Goal: Task Accomplishment & Management: Use online tool/utility

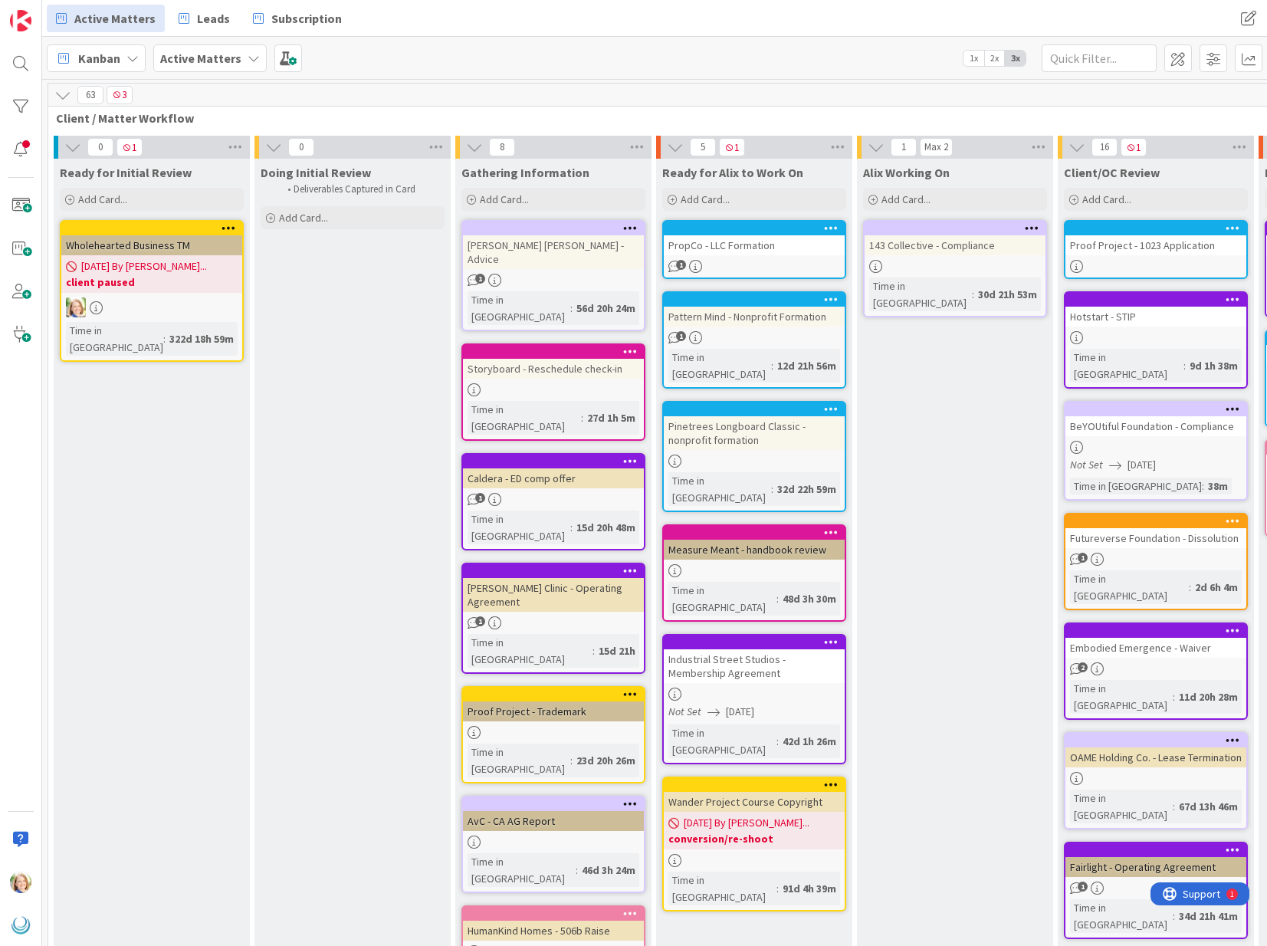
scroll to position [0, 1131]
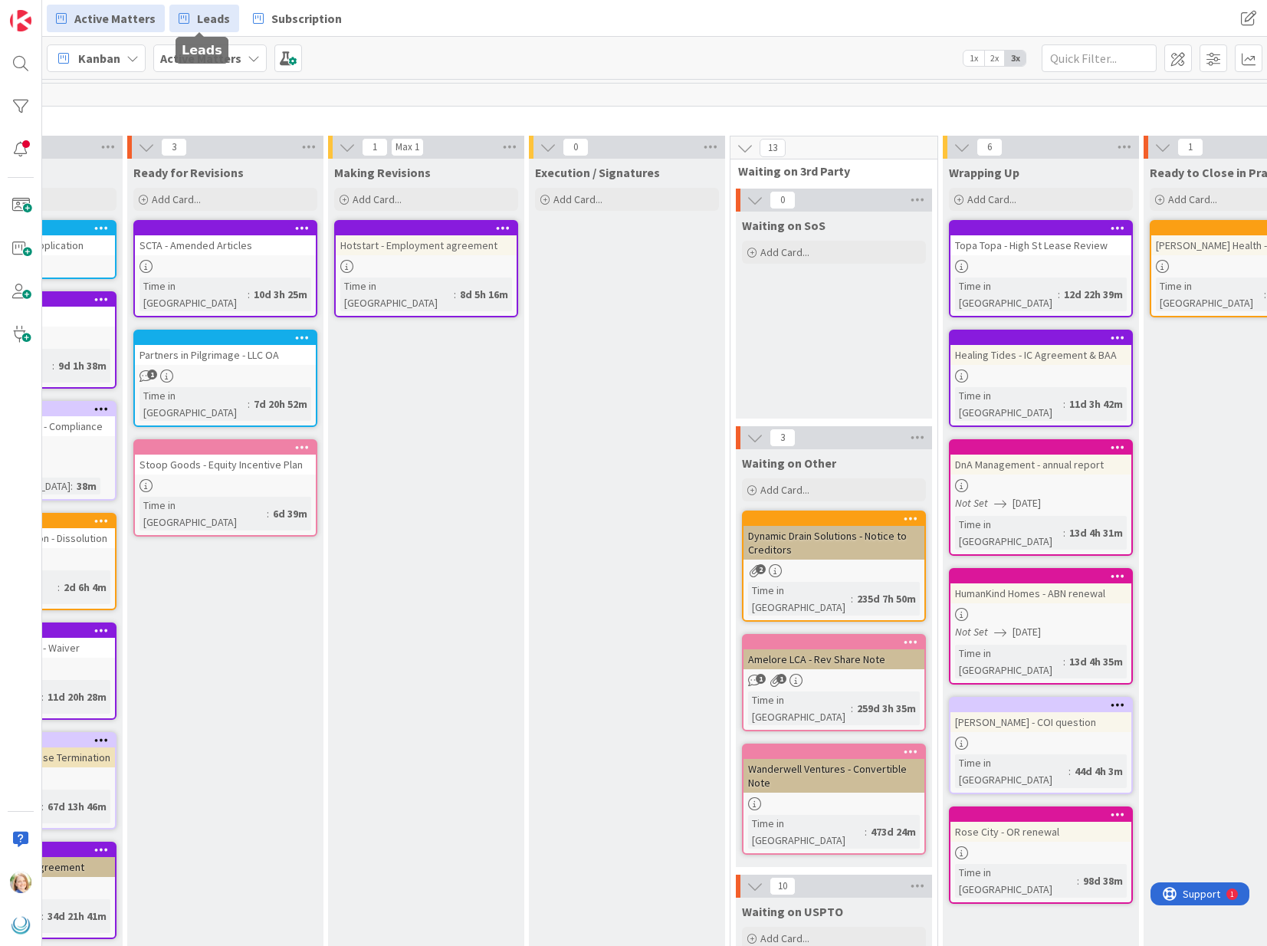
click at [197, 26] on span "Leads" at bounding box center [213, 18] width 33 height 18
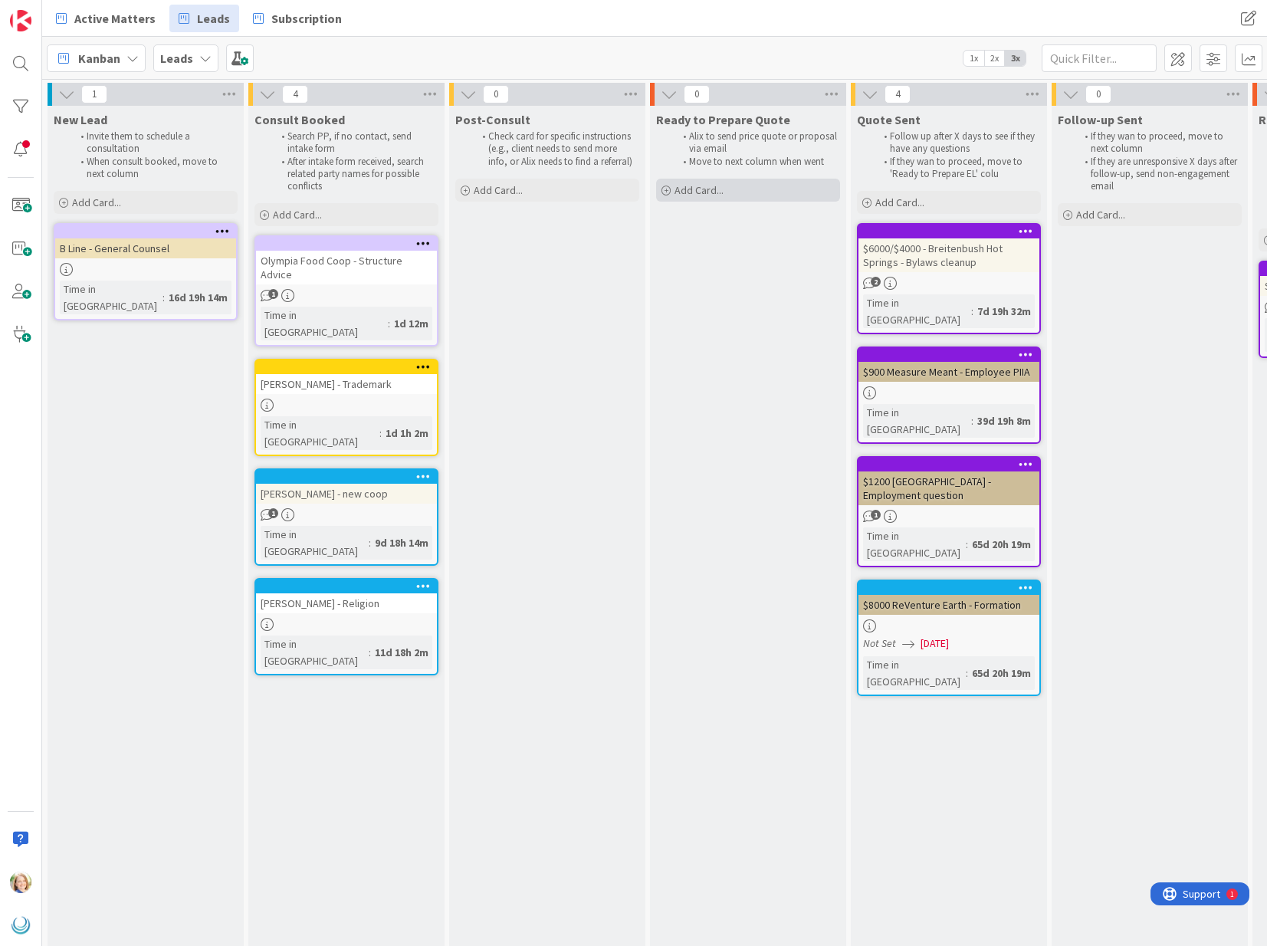
click at [694, 190] on span "Add Card..." at bounding box center [699, 190] width 49 height 14
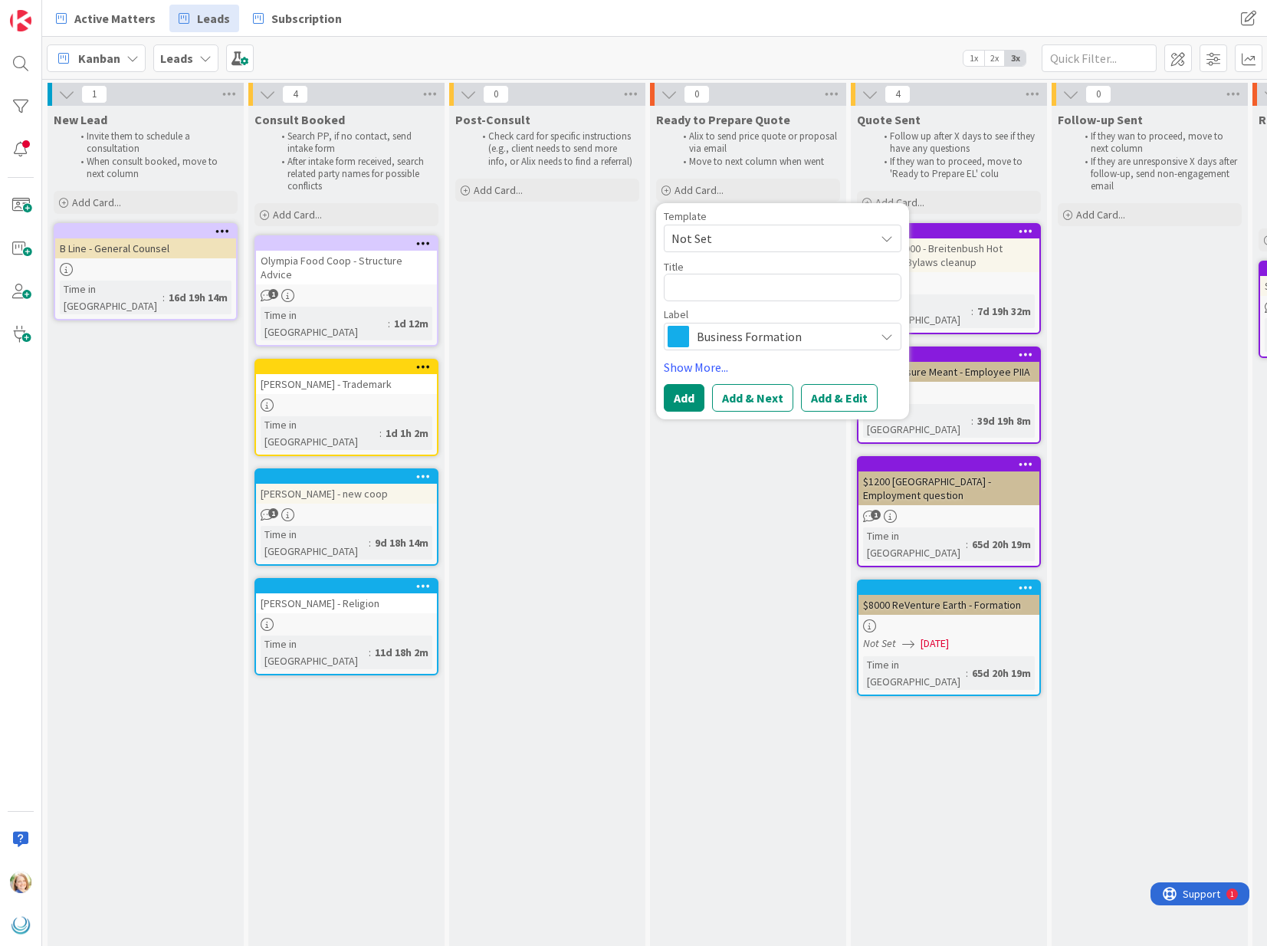
type textarea "x"
type textarea "P"
type textarea "x"
type textarea "Pi"
type textarea "x"
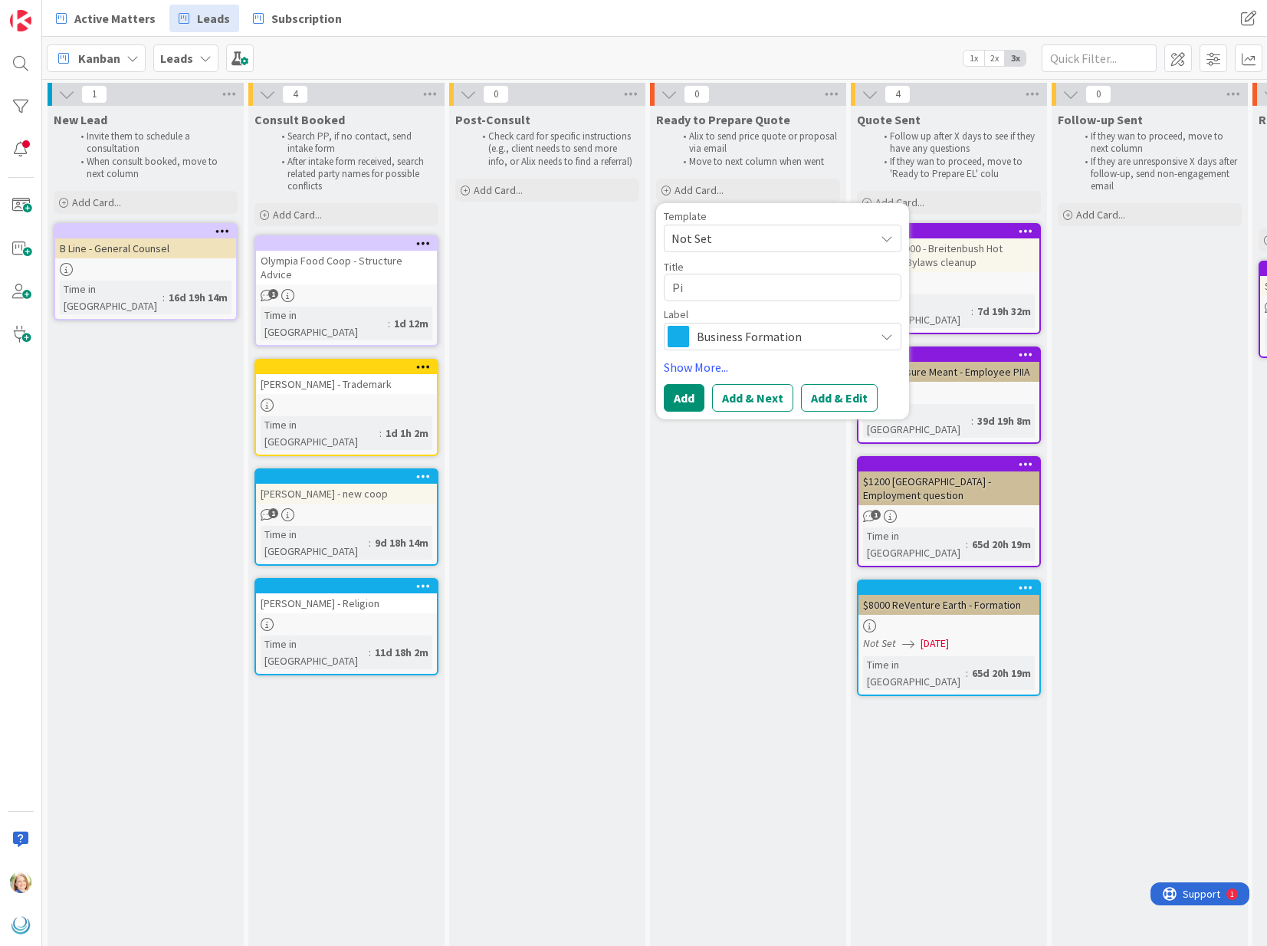
type textarea "Piv"
type textarea "x"
type textarea "Pivo"
type textarea "x"
type textarea "Pivot"
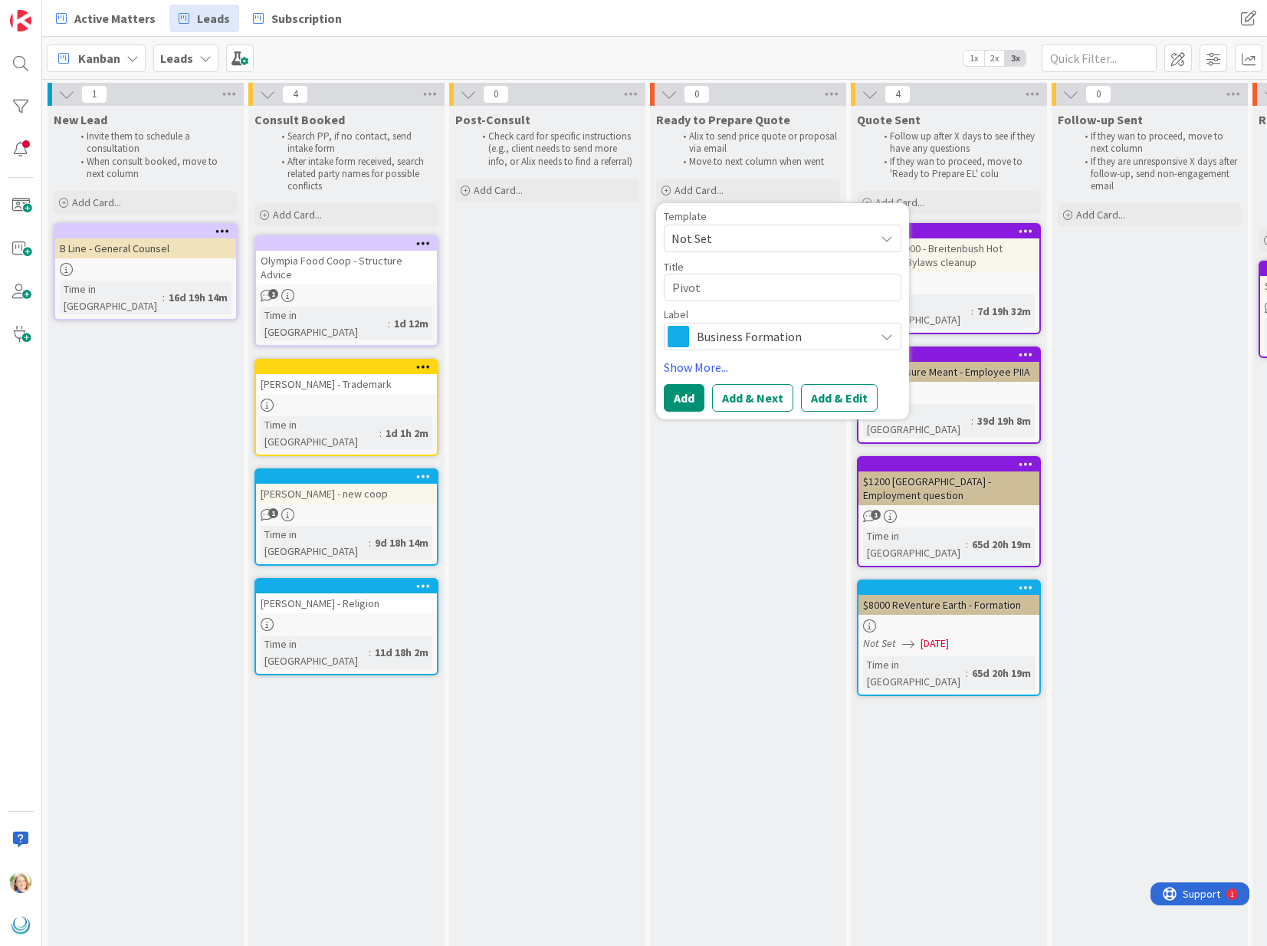
type textarea "x"
type textarea "Pivot"
type textarea "x"
type textarea "Pivot P"
type textarea "x"
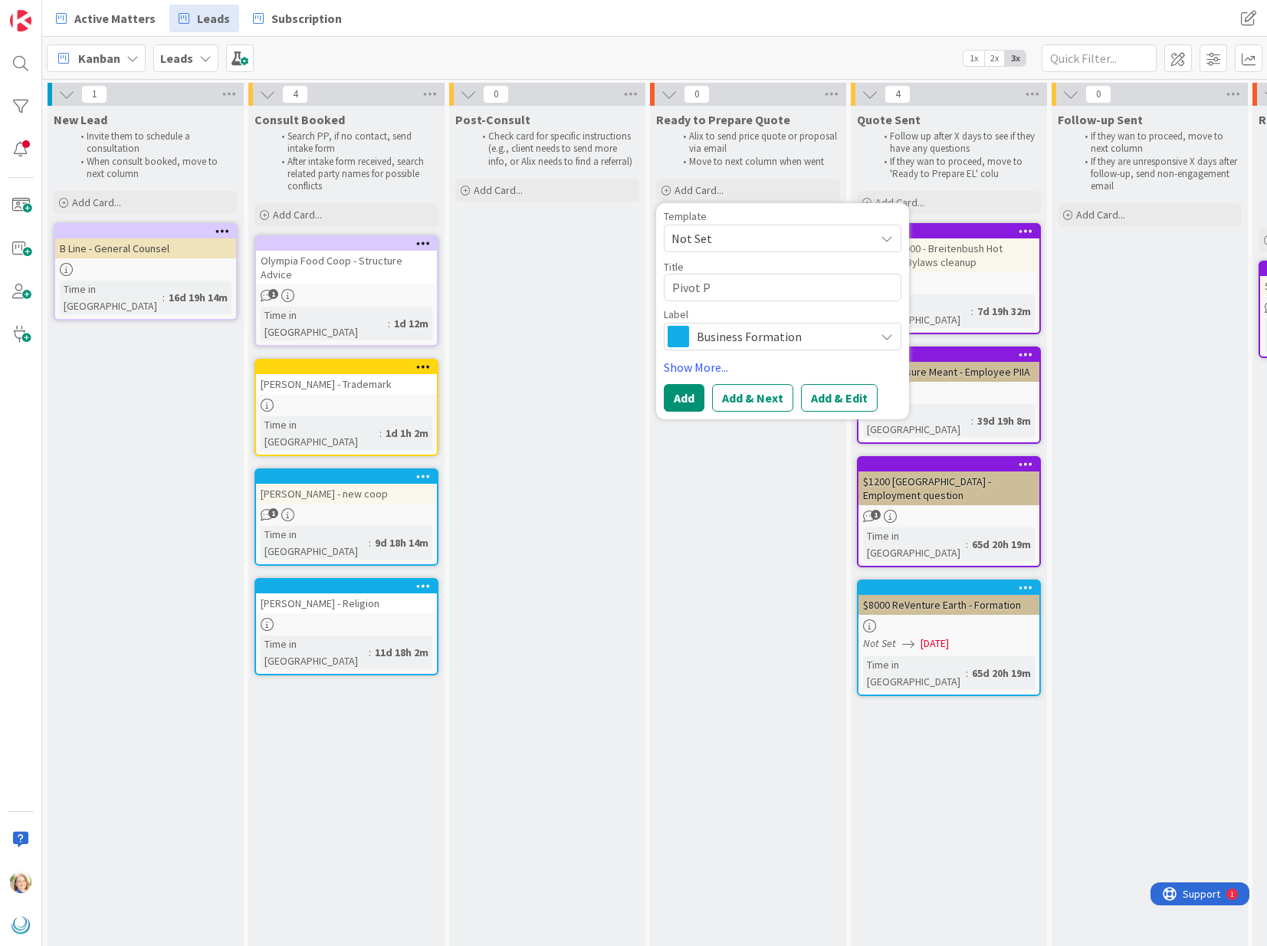
type textarea "Pivot PR"
type textarea "x"
type textarea "Pivot PRo"
type textarea "x"
type textarea "Pivot PR"
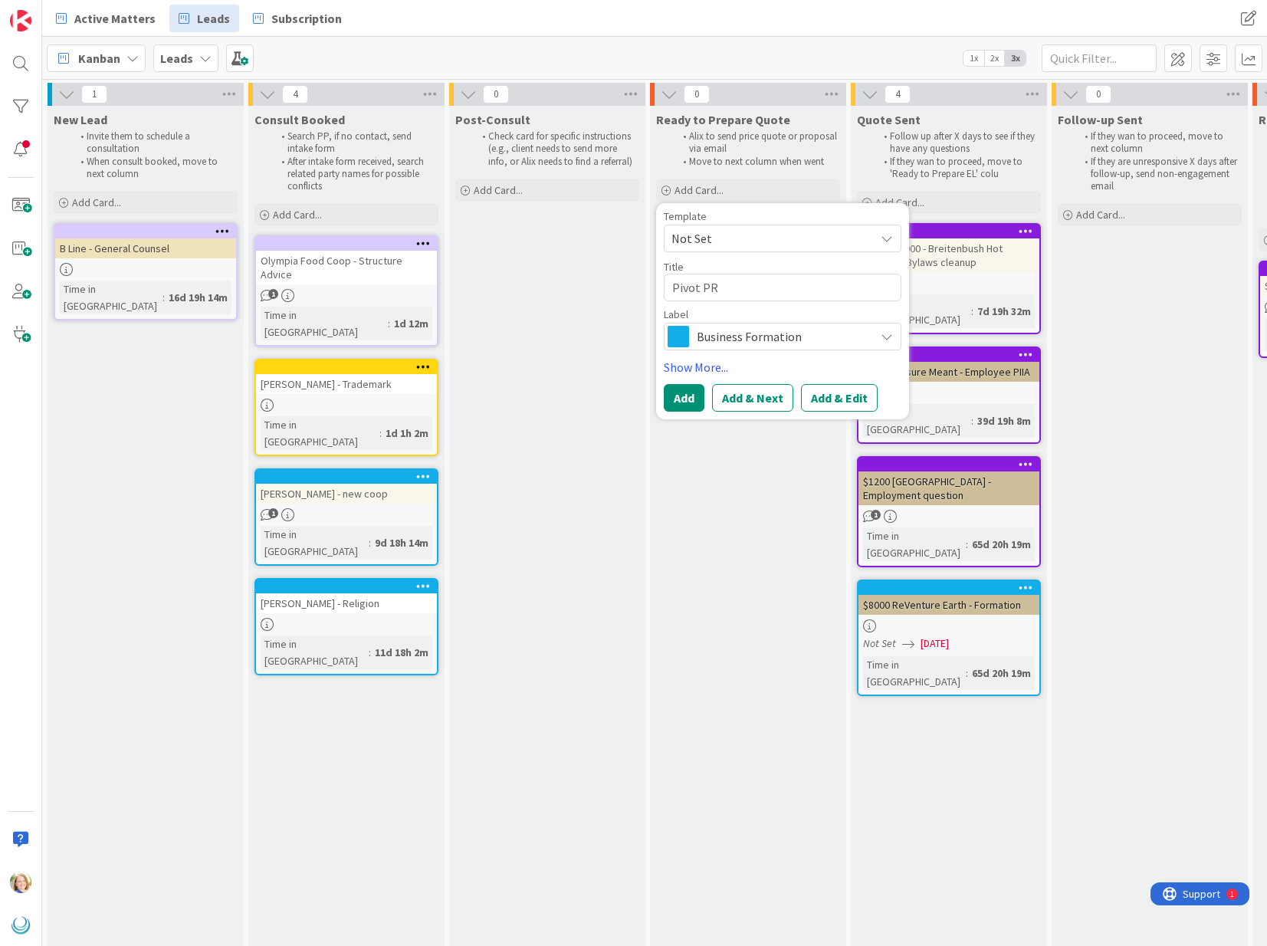
type textarea "x"
type textarea "Pivot P"
type textarea "x"
type textarea "Pivot Pr"
type textarea "x"
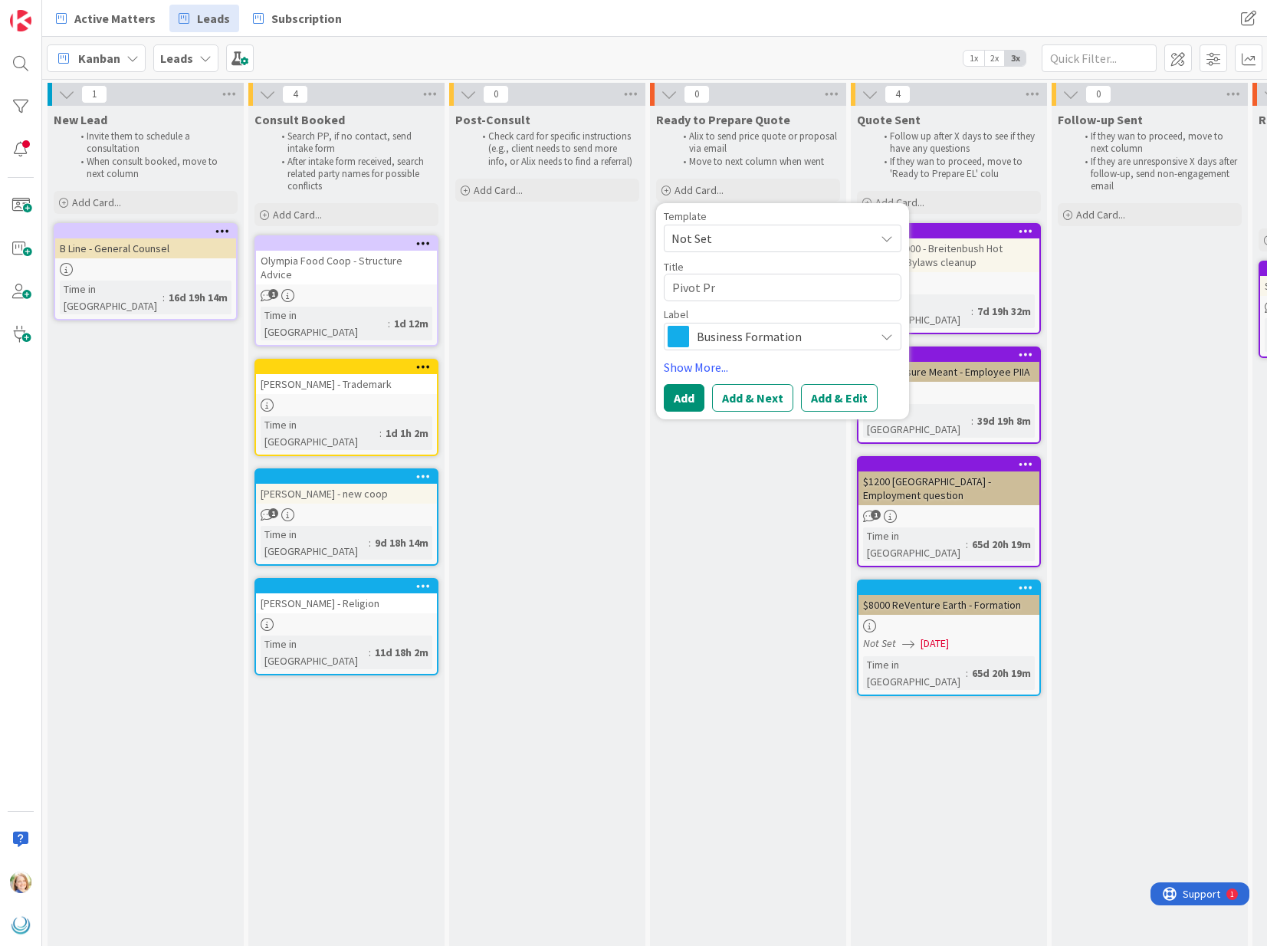
type textarea "Pivot Pro"
type textarea "x"
type textarea "Pivot Prop"
type textarea "x"
type textarea "Pivot Prope"
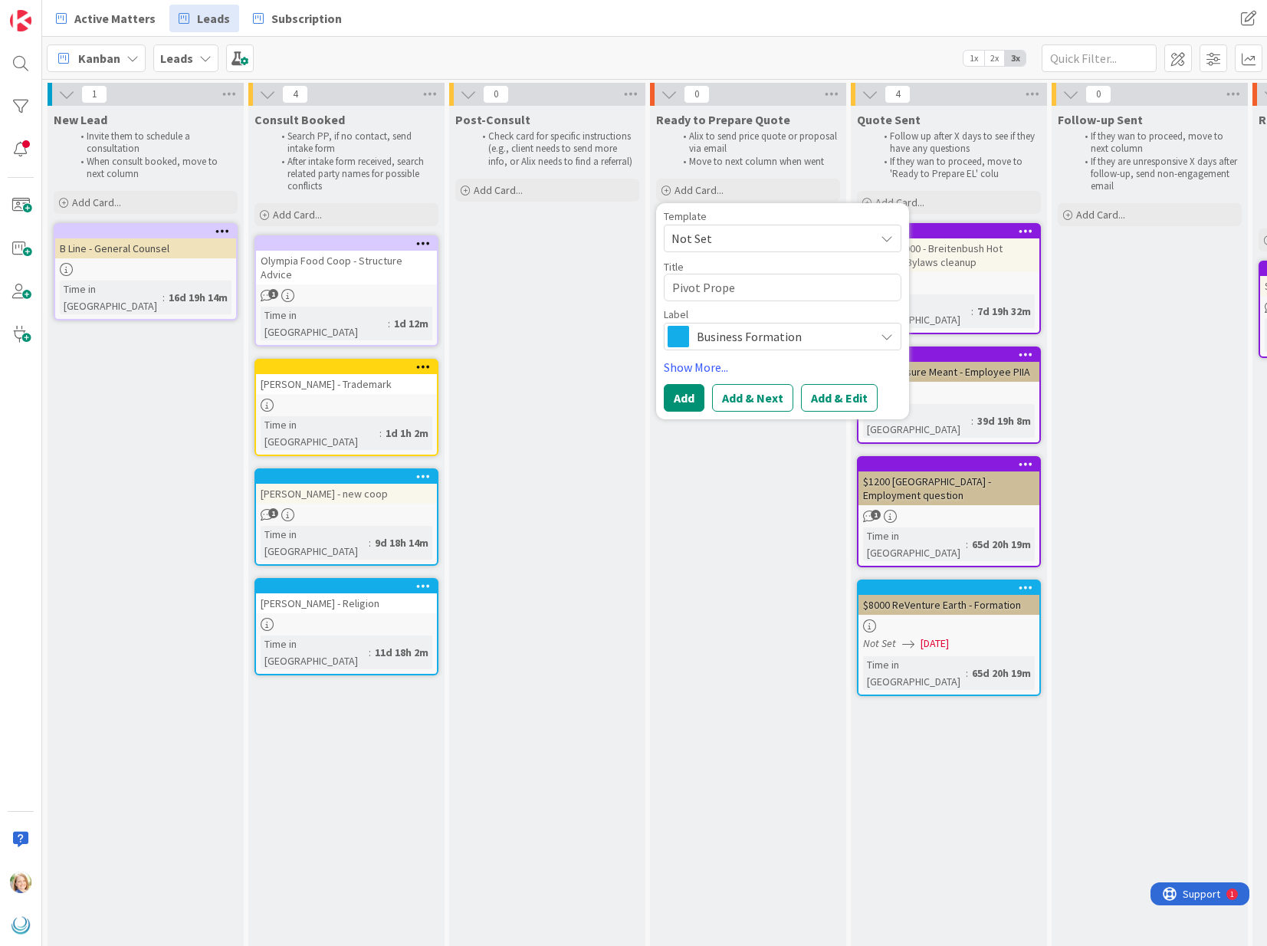
type textarea "x"
type textarea "Pivot Proper"
type textarea "x"
type textarea "Pivot Propert"
type textarea "x"
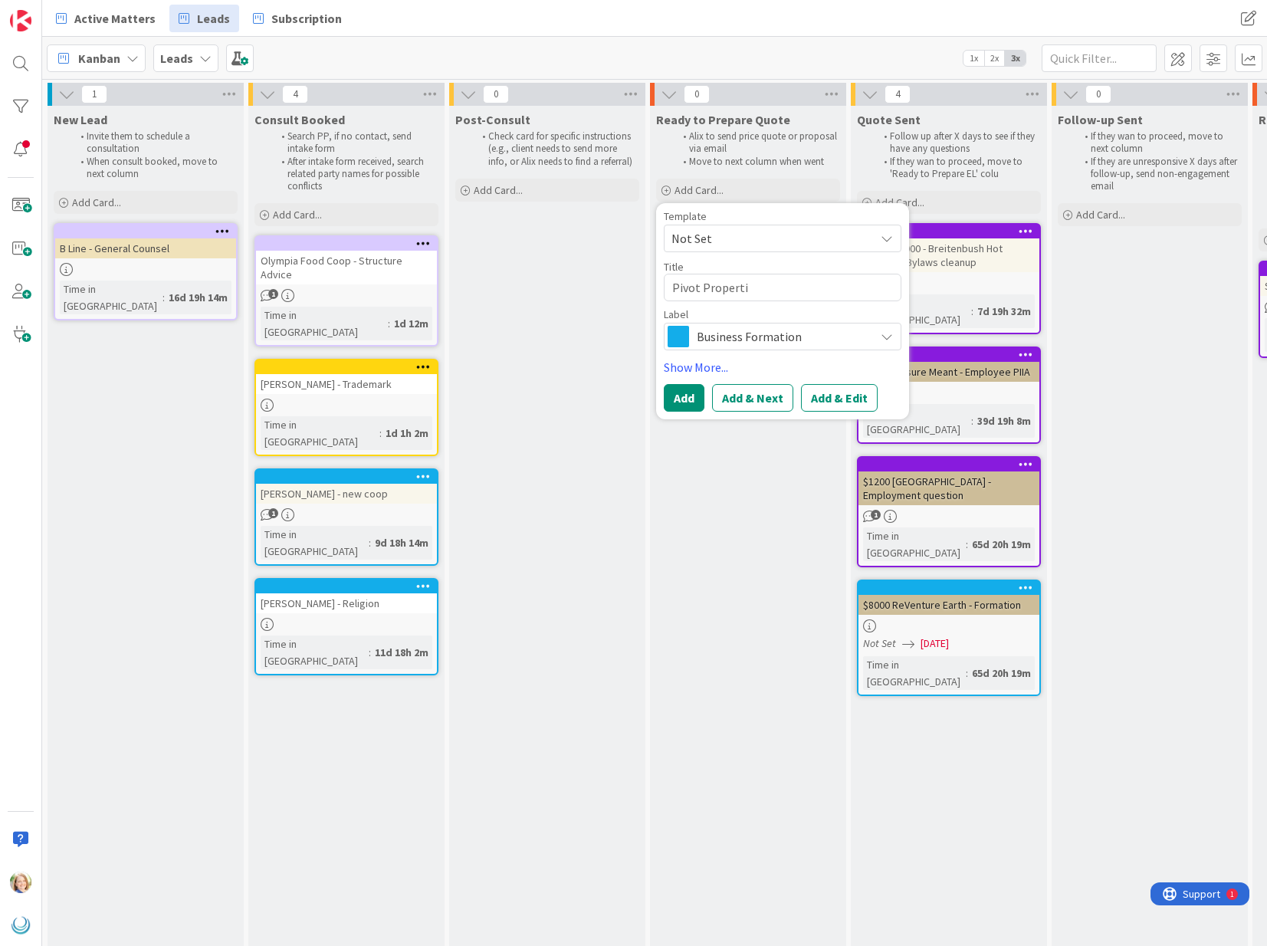
type textarea "Pivot Propertie"
type textarea "x"
type textarea "Pivot Properties"
type textarea "x"
type textarea "Pivot Properties"
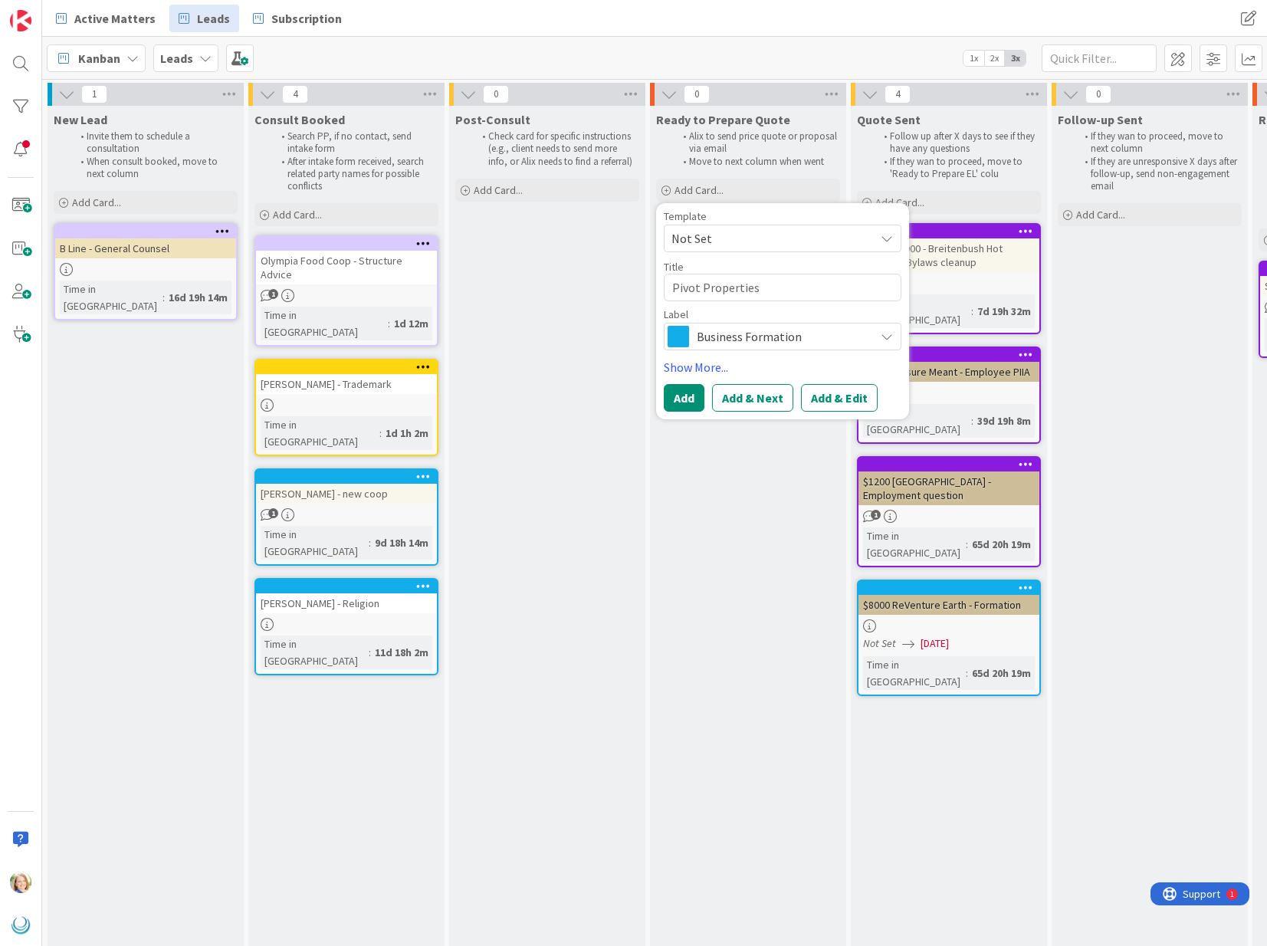
type textarea "x"
type textarea "Pivot Properties -"
type textarea "x"
type textarea "Pivot Properties -"
type textarea "x"
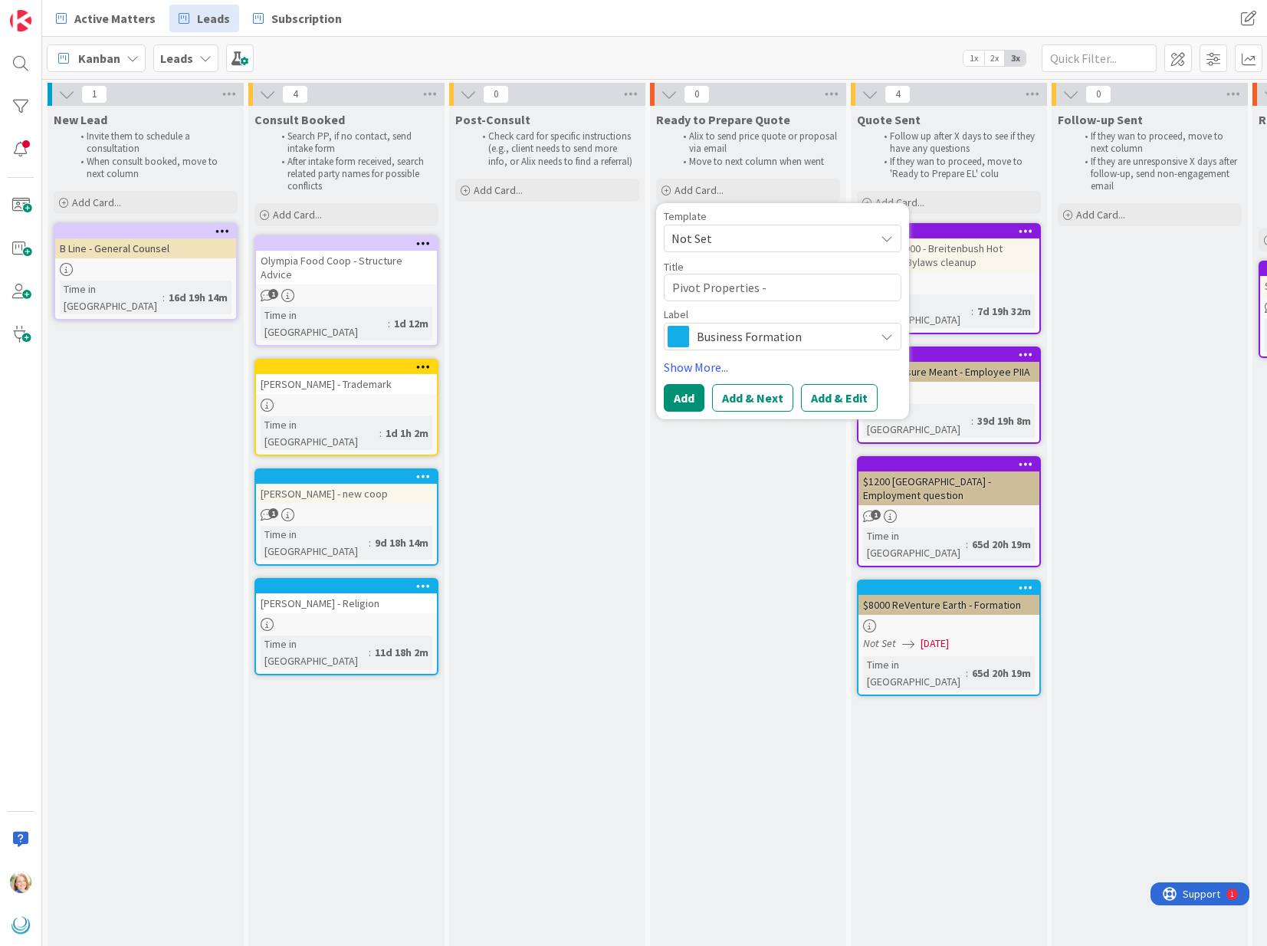
type textarea "Pivot Properties - L"
type textarea "x"
type textarea "Pivot Properties - LL"
type textarea "x"
type textarea "Pivot Properties - LLC"
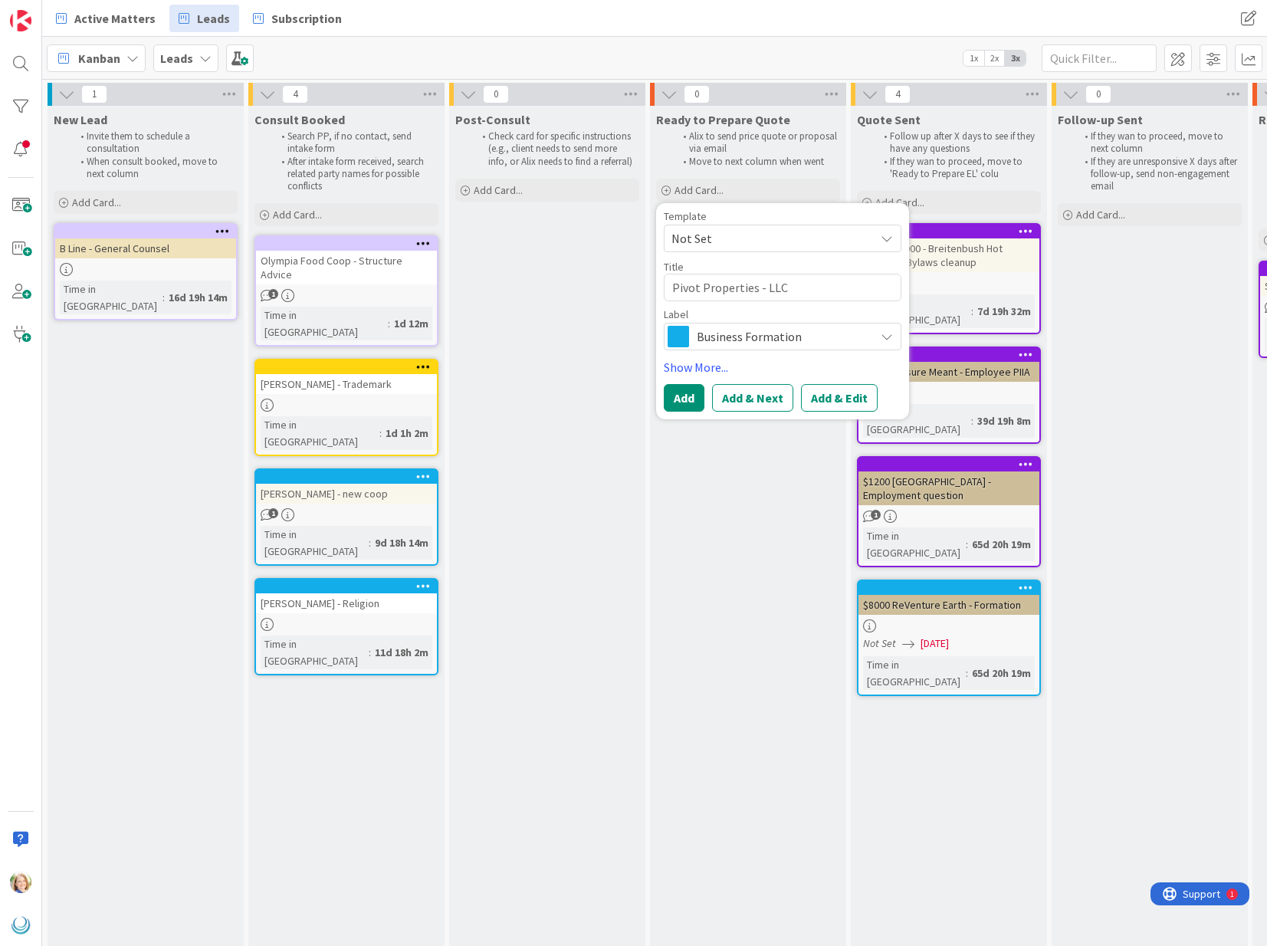
type textarea "x"
type textarea "Pivot Properties - LLC"
type textarea "x"
type textarea "Pivot Properties - LLC F"
type textarea "x"
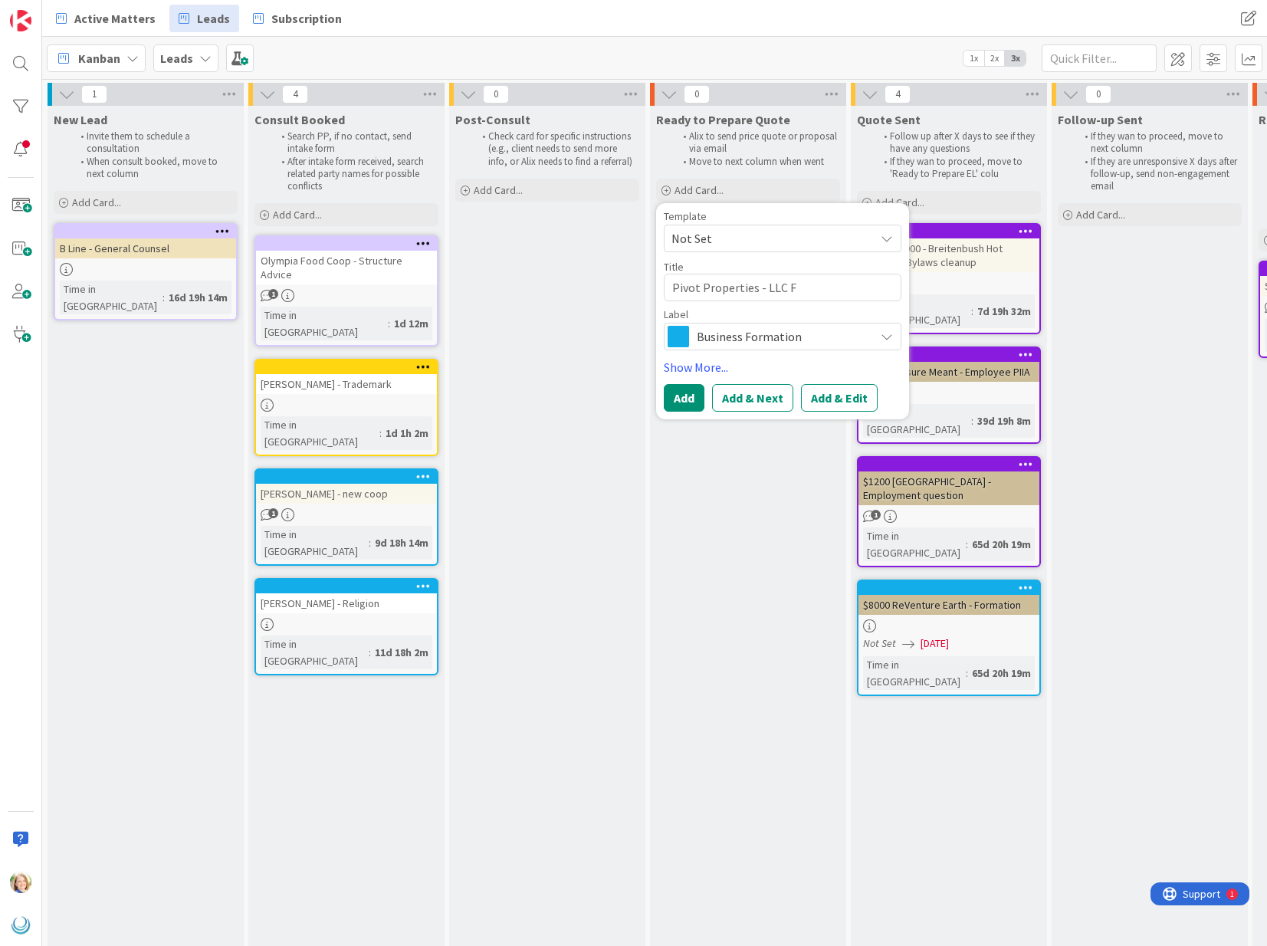
type textarea "Pivot Properties - LLC Fo"
type textarea "x"
type textarea "Pivot Properties - LLC For"
type textarea "x"
type textarea "Pivot Properties - LLC Form"
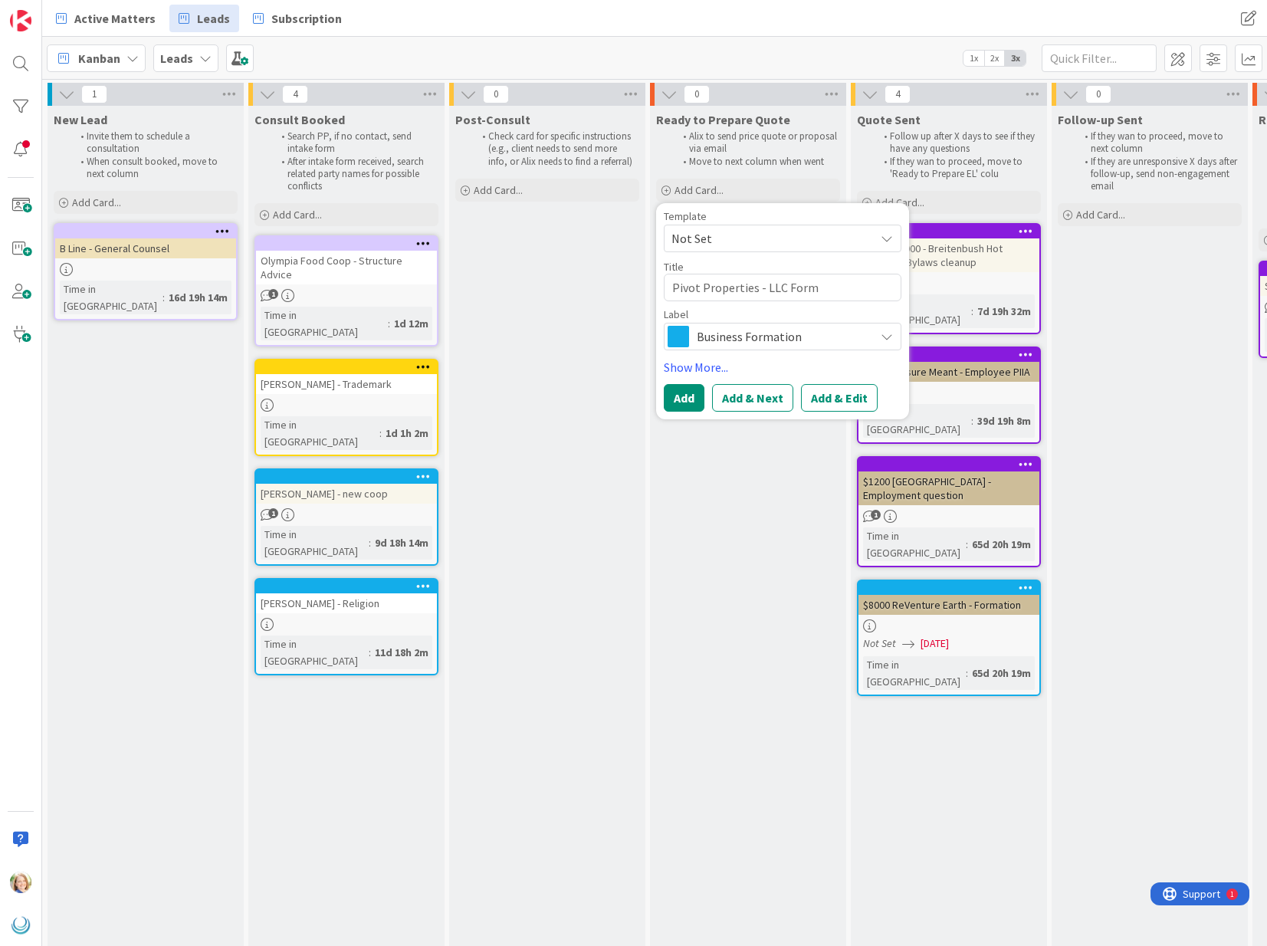
type textarea "x"
type textarea "Pivot Properties - LLC Forma"
type textarea "x"
type textarea "Pivot Properties - LLC Format"
type textarea "x"
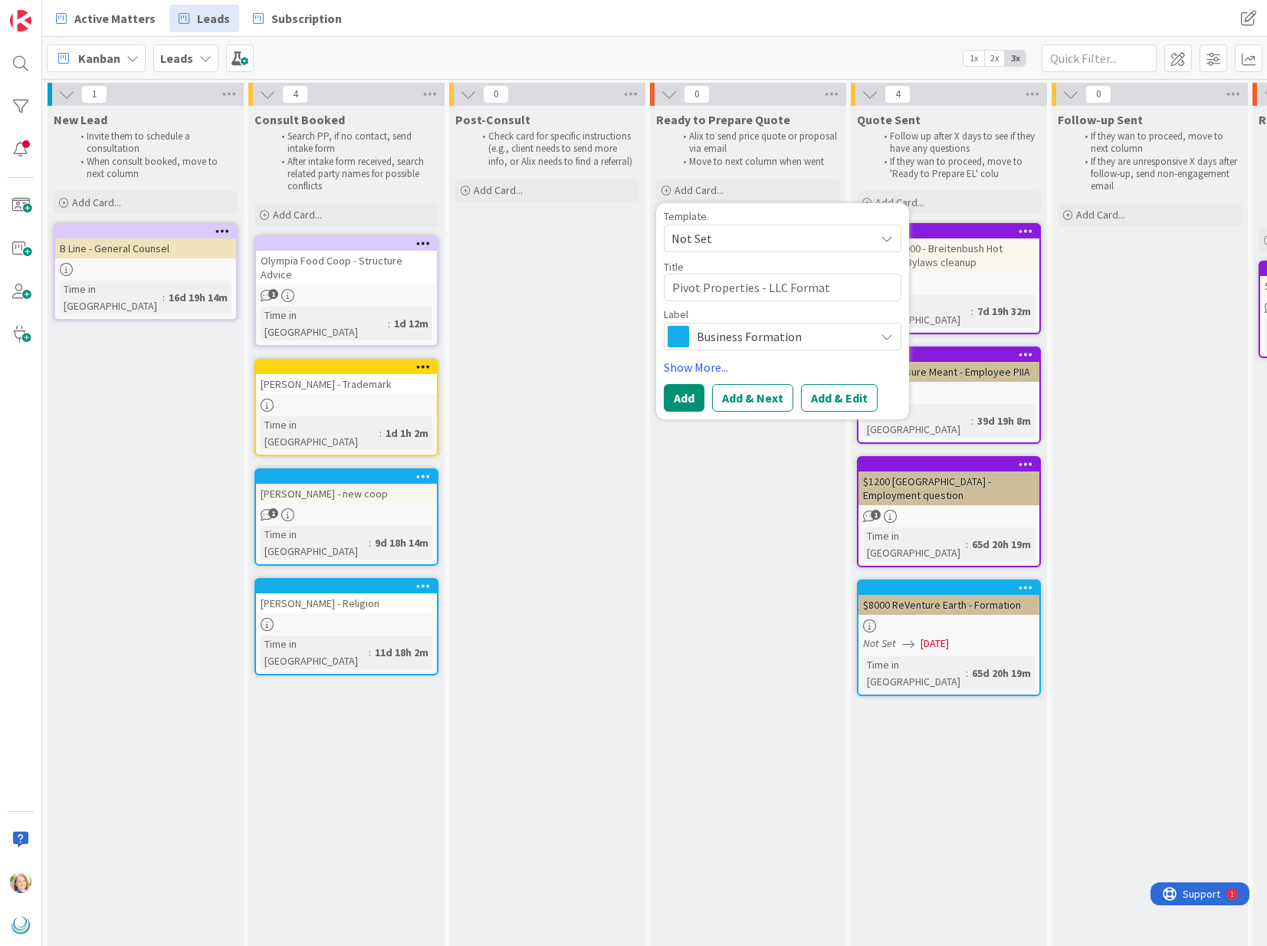
type textarea "Pivot Properties - LLC Formati"
type textarea "x"
type textarea "Pivot Properties - LLC Formatio"
type textarea "x"
type textarea "Pivot Properties - LLC Formation"
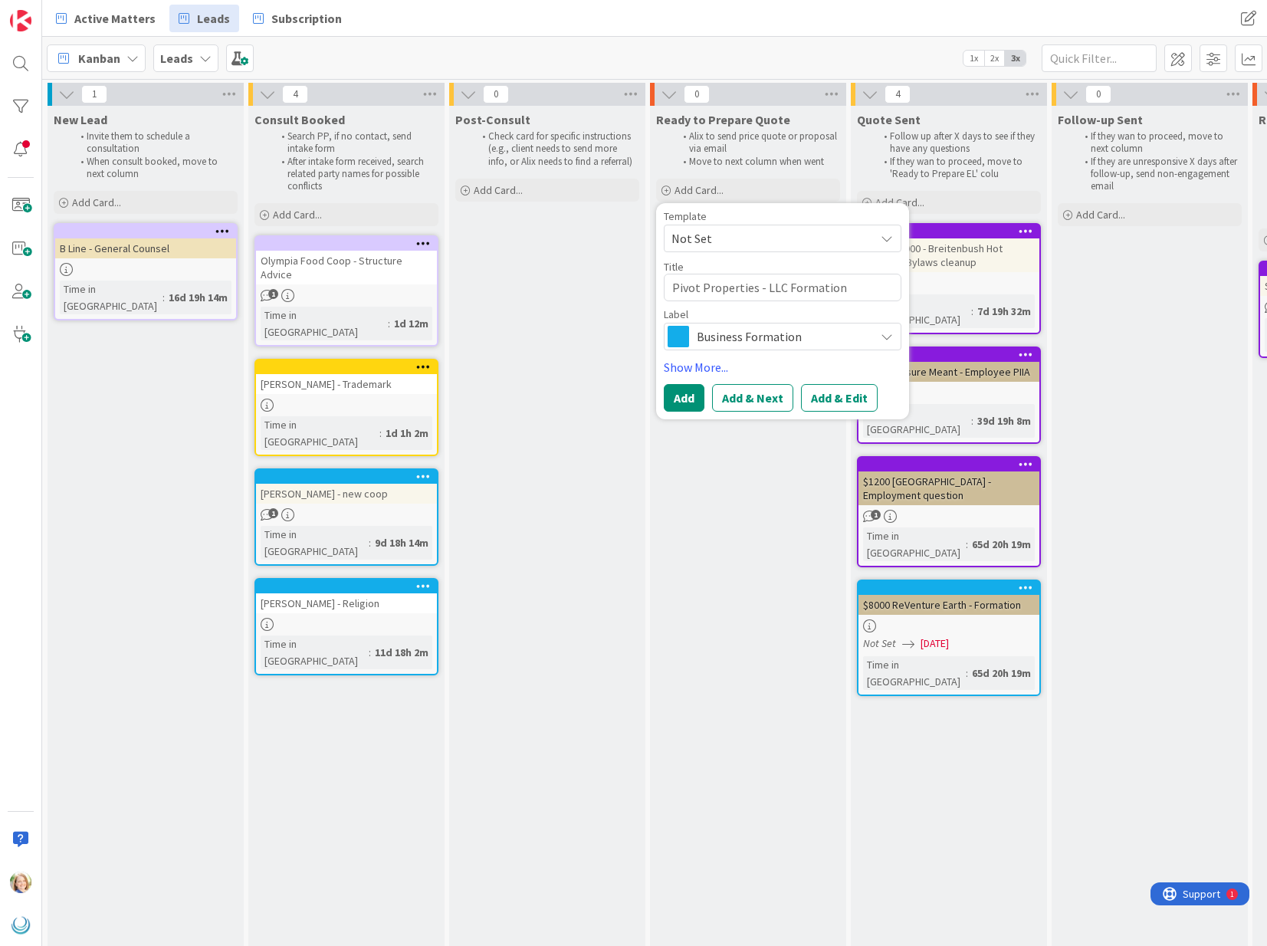
type textarea "x"
type textarea "Pivot Properties - LLC Formation"
type textarea "x"
type textarea "Pivot Properties - LLC Formation &"
type textarea "x"
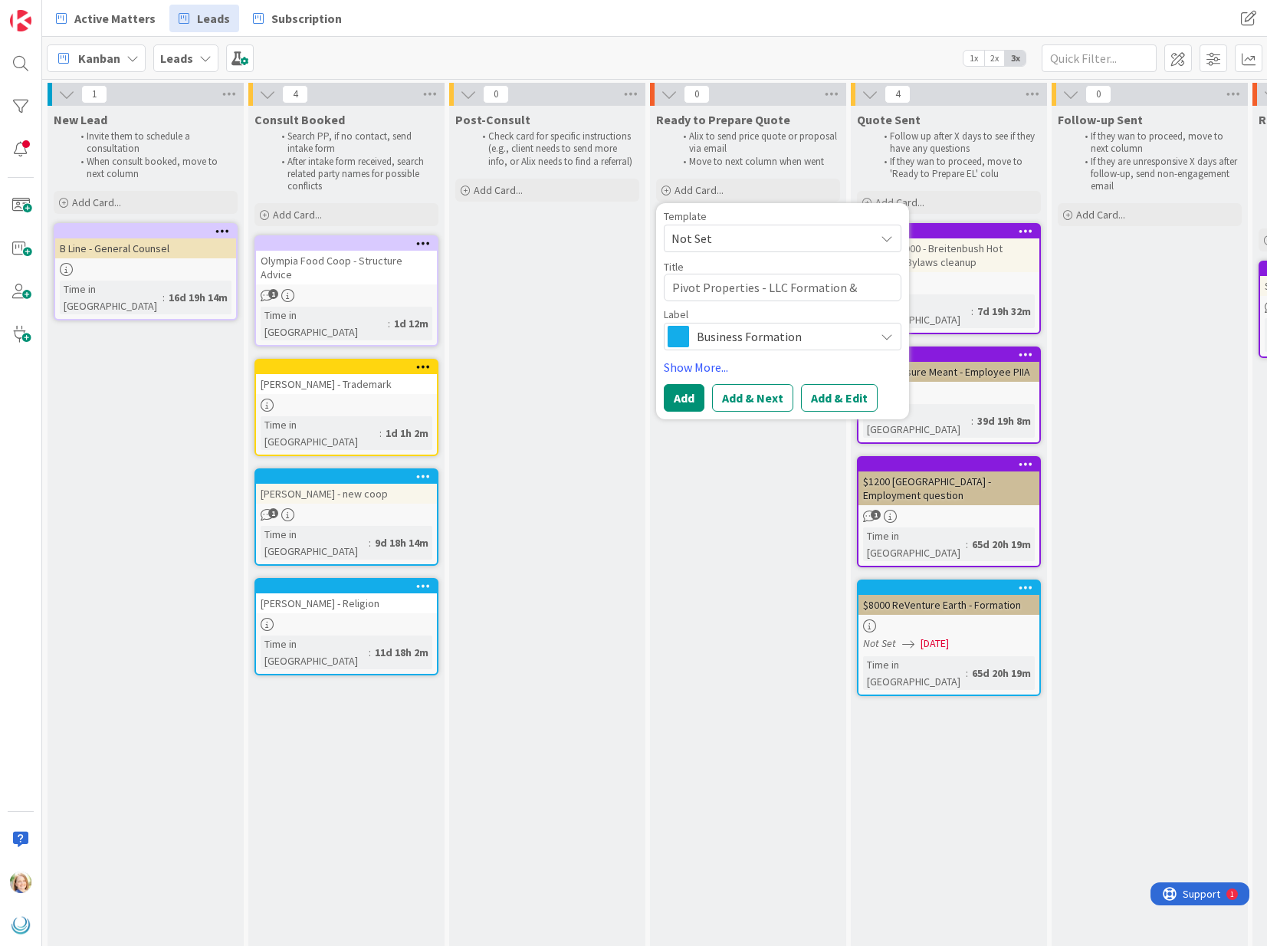
type textarea "Pivot Properties - LLC Formation &"
type textarea "x"
type textarea "Pivot Properties - LLC Formation & L"
type textarea "x"
type textarea "Pivot Properties - LLC Formation & Le"
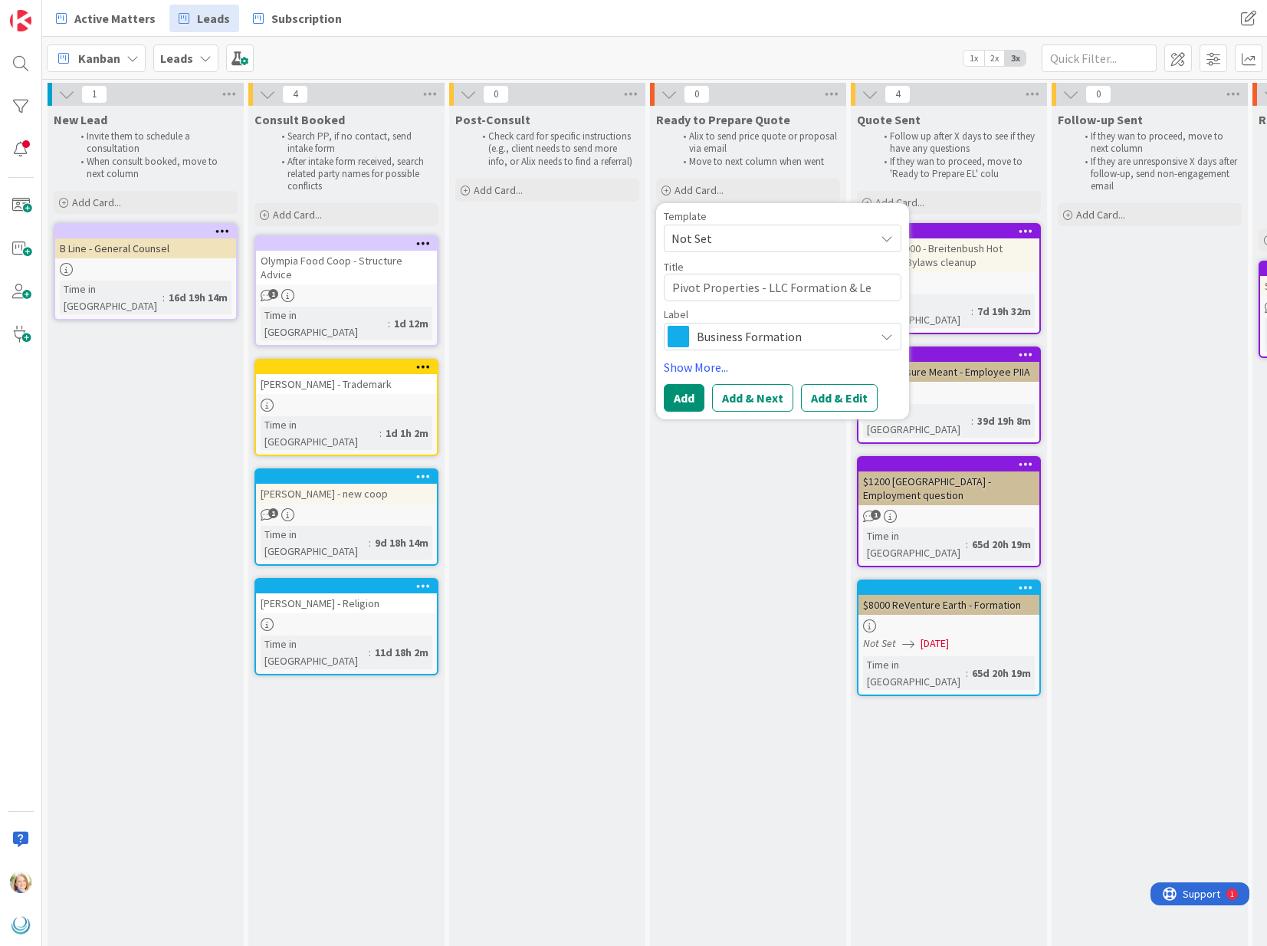
type textarea "x"
type textarea "Pivot Properties - LLC Formation & Lea"
type textarea "x"
type textarea "Pivot Properties - LLC Formation & Leas"
type textarea "x"
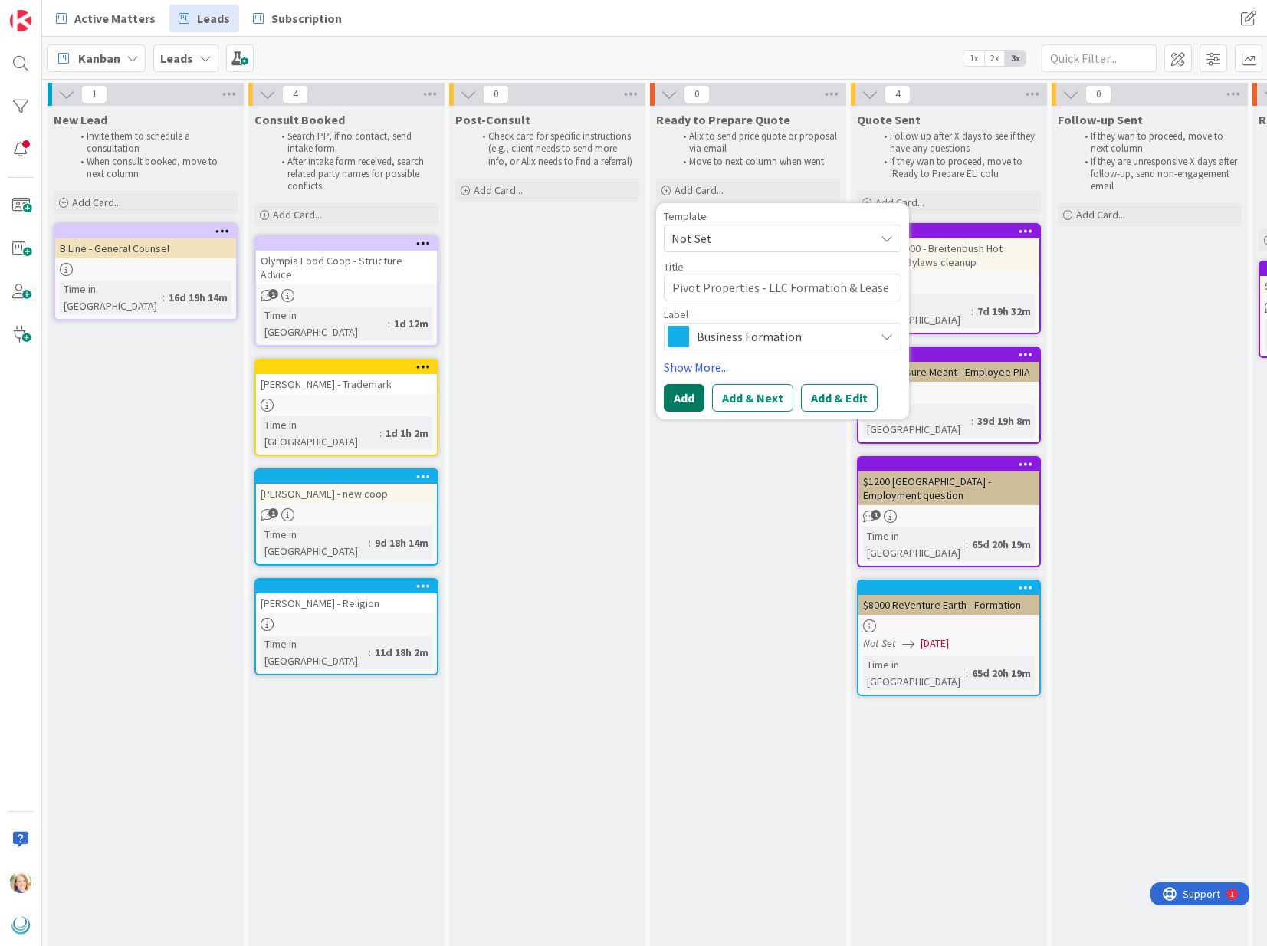
type textarea "Pivot Properties - LLC Formation & Lease"
click at [681, 400] on button "Add" at bounding box center [684, 398] width 41 height 28
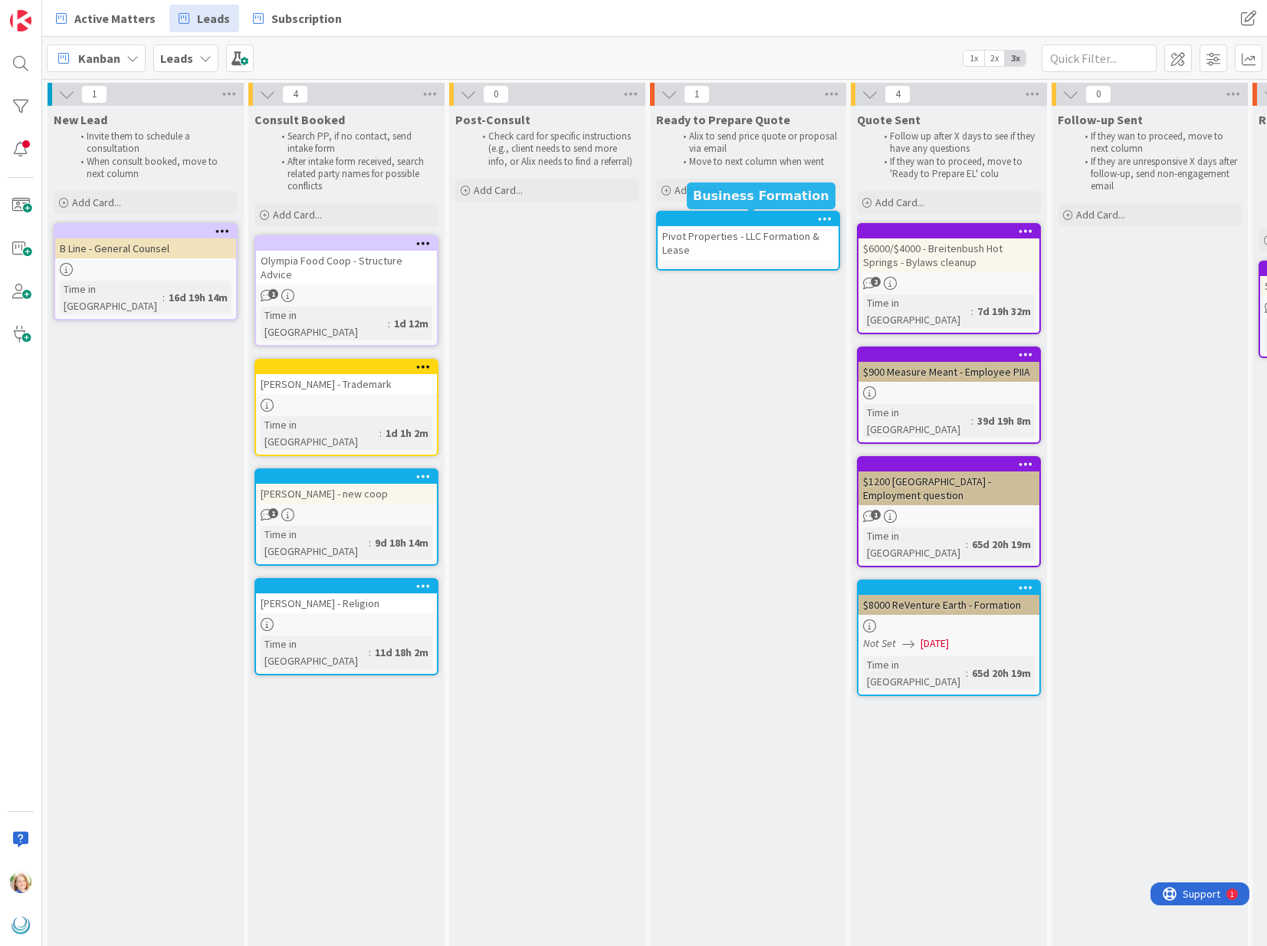
click at [712, 219] on div at bounding box center [752, 219] width 174 height 11
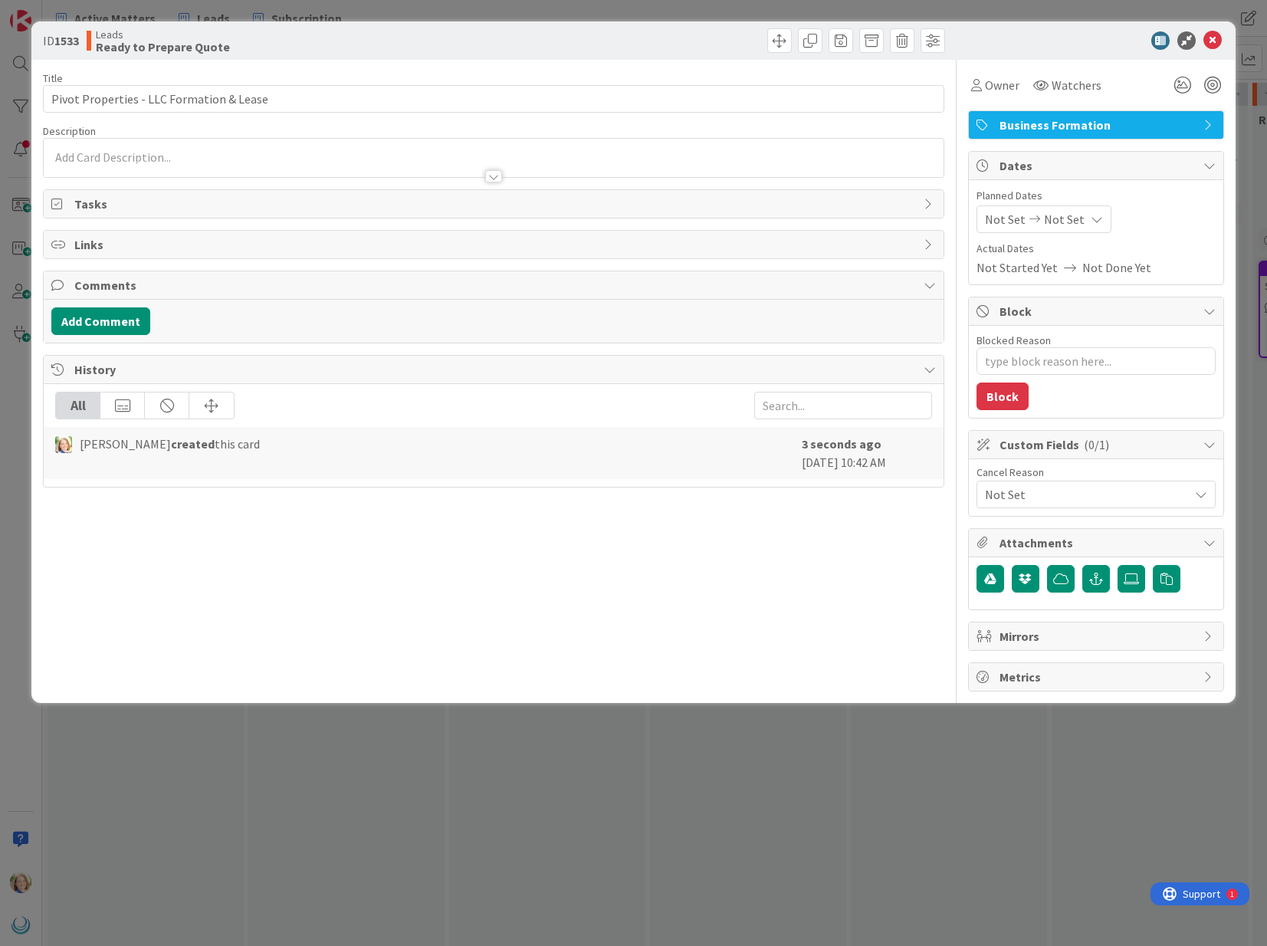
type textarea "x"
click at [350, 157] on p at bounding box center [493, 158] width 884 height 18
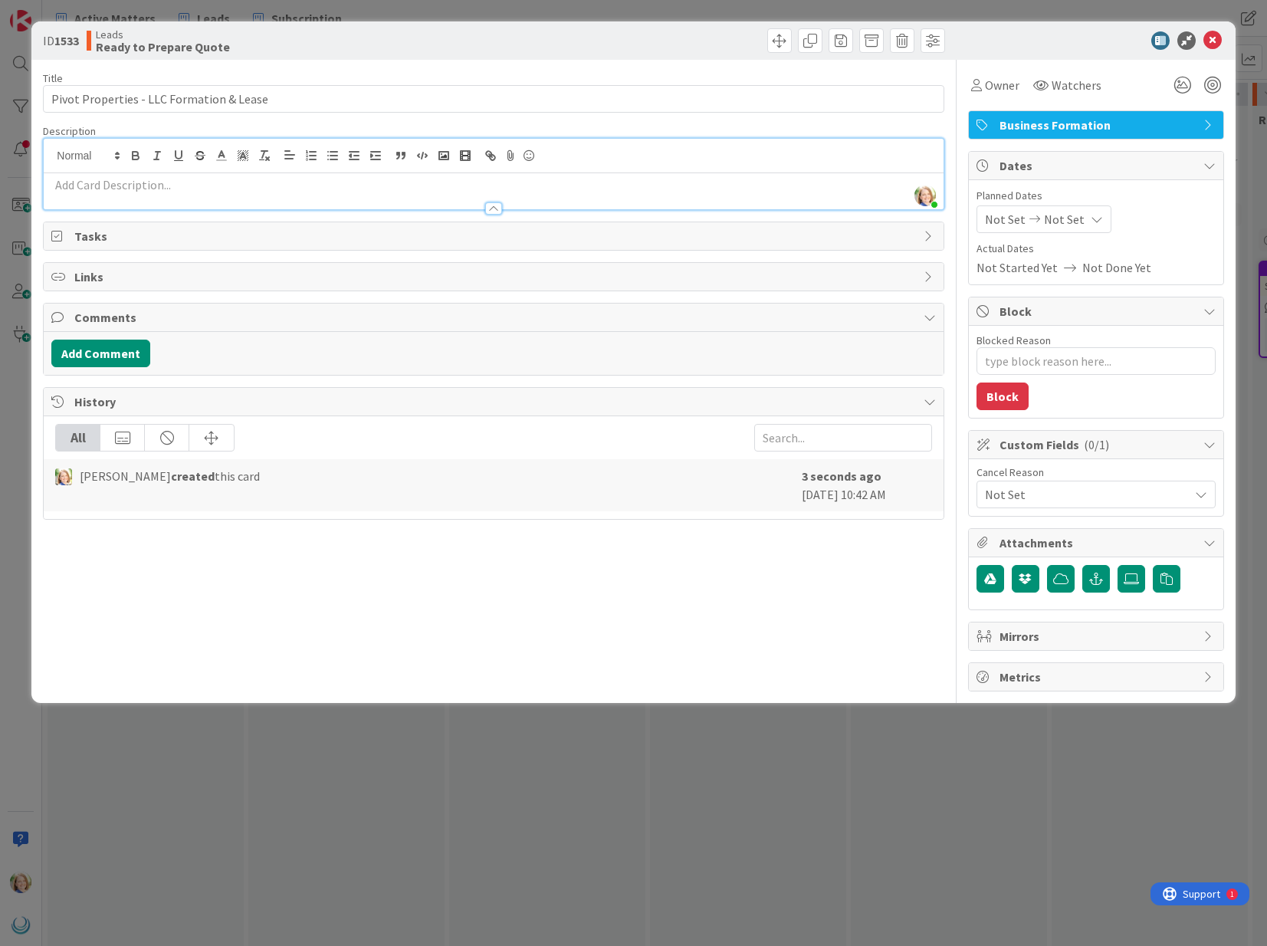
click at [326, 194] on div at bounding box center [493, 201] width 899 height 16
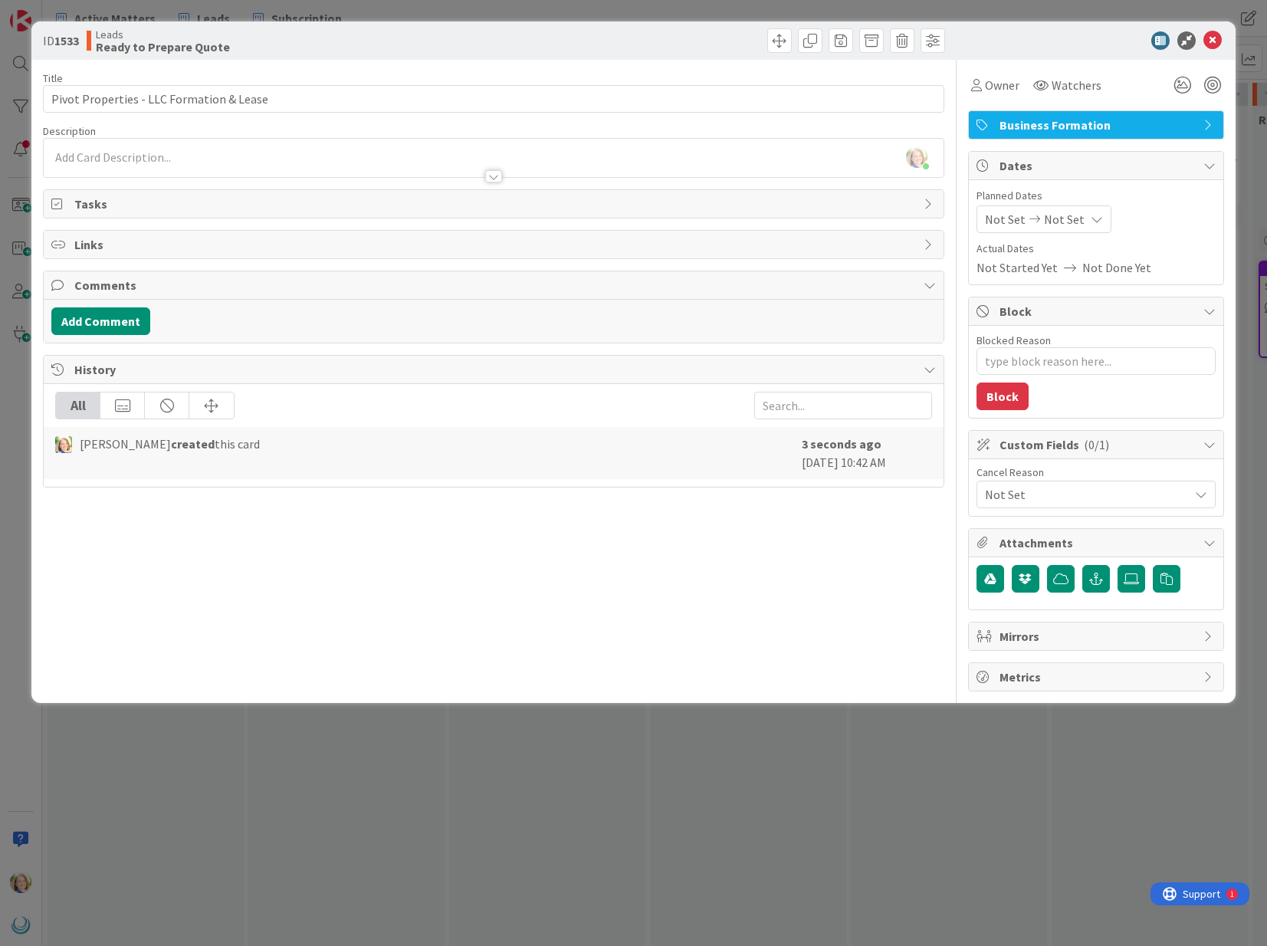
click at [329, 169] on div at bounding box center [493, 169] width 899 height 16
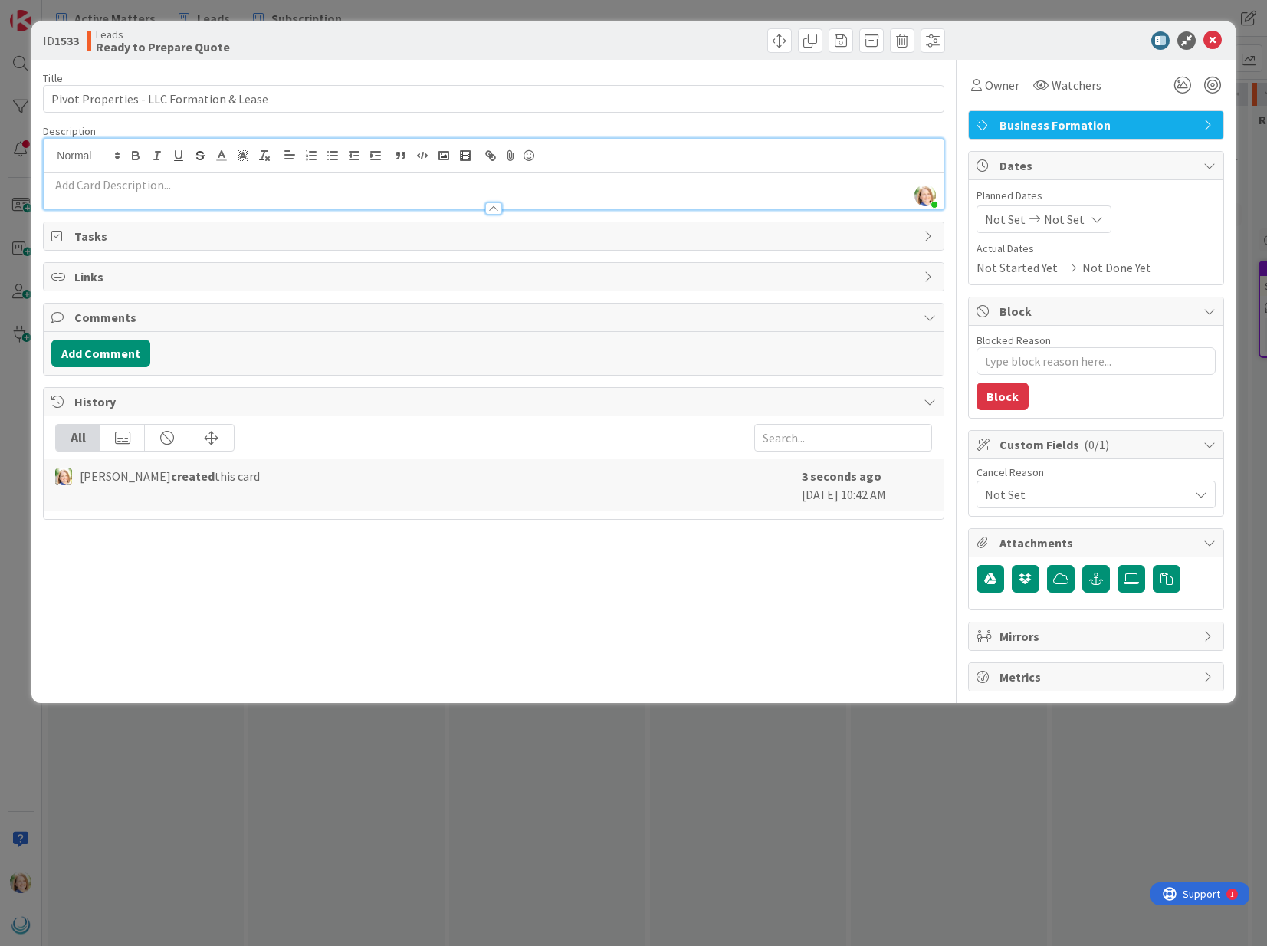
click at [278, 184] on p at bounding box center [493, 185] width 884 height 18
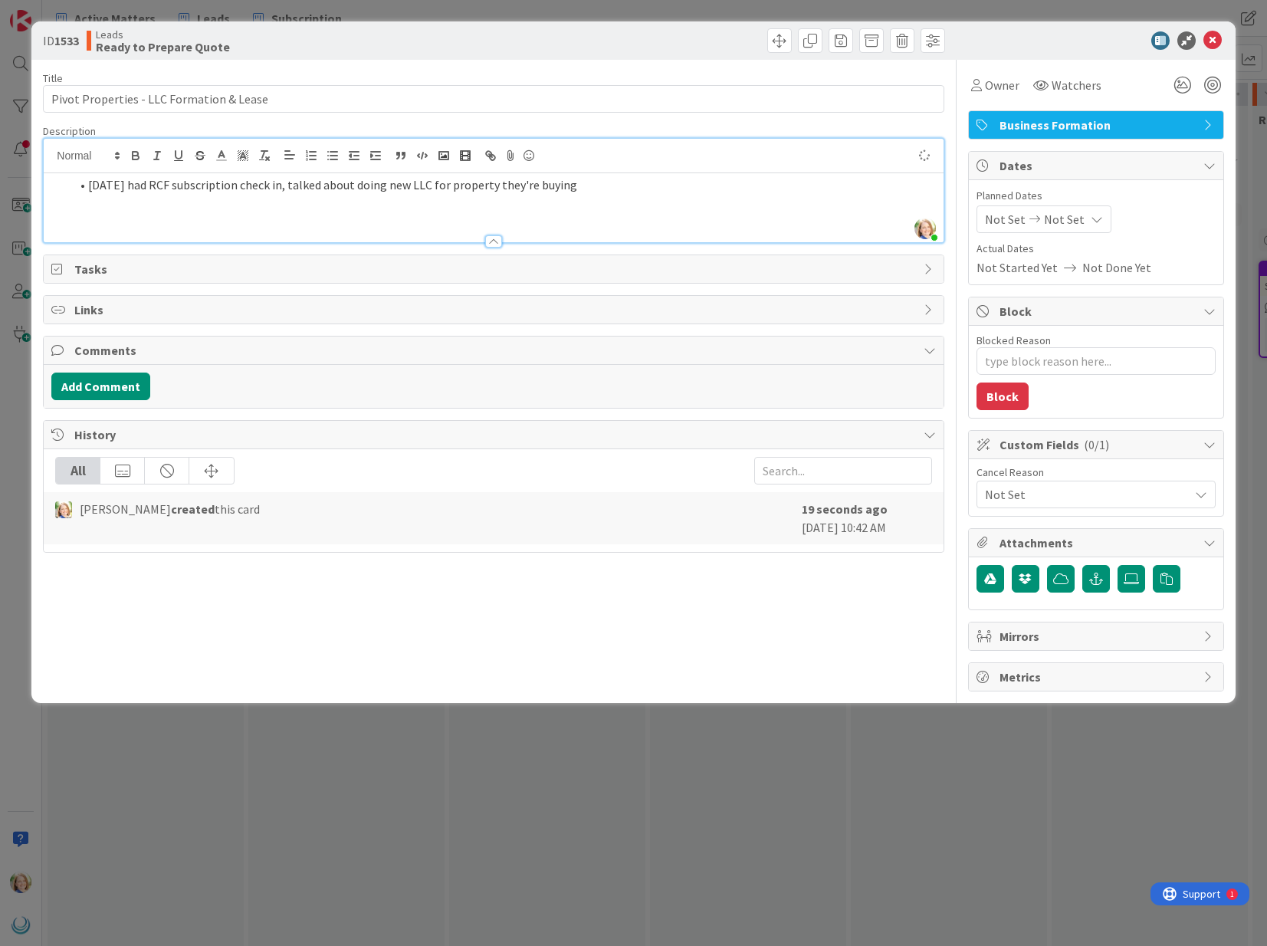
type textarea "x"
click at [1211, 41] on icon at bounding box center [1212, 40] width 18 height 18
